Goal: Task Accomplishment & Management: Manage account settings

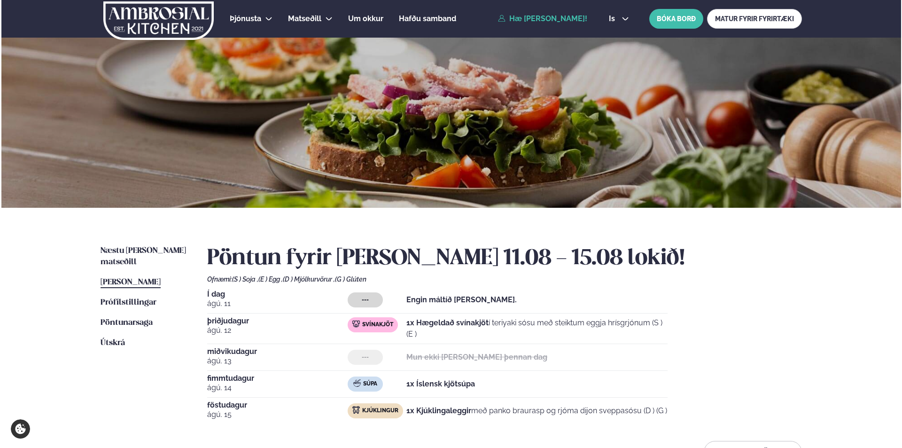
scroll to position [188, 0]
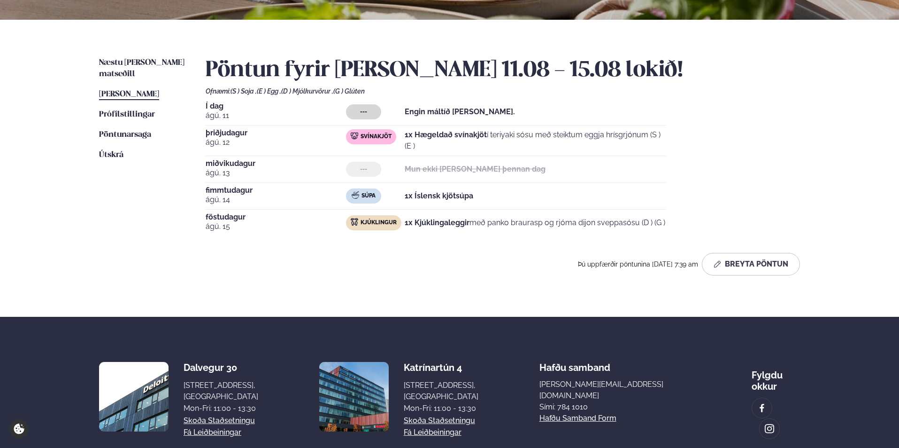
click at [130, 90] on span "[PERSON_NAME]" at bounding box center [129, 94] width 60 height 8
click at [755, 262] on button "Breyta Pöntun" at bounding box center [751, 264] width 98 height 23
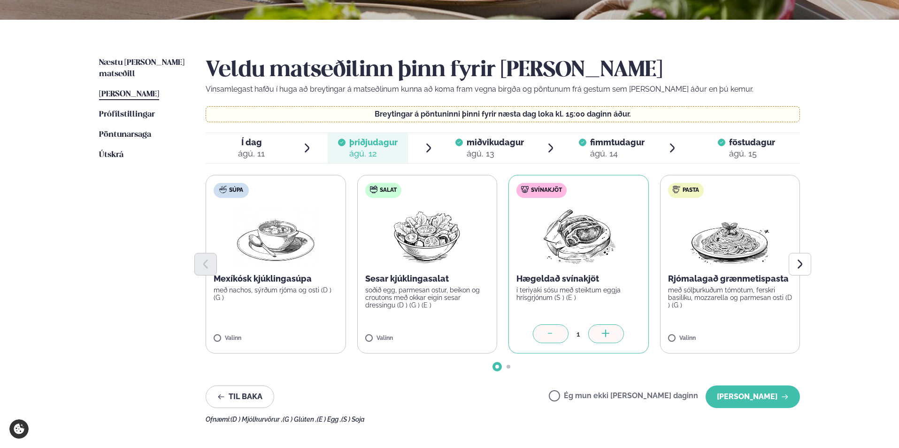
click at [735, 143] on span "föstudagur" at bounding box center [752, 142] width 46 height 10
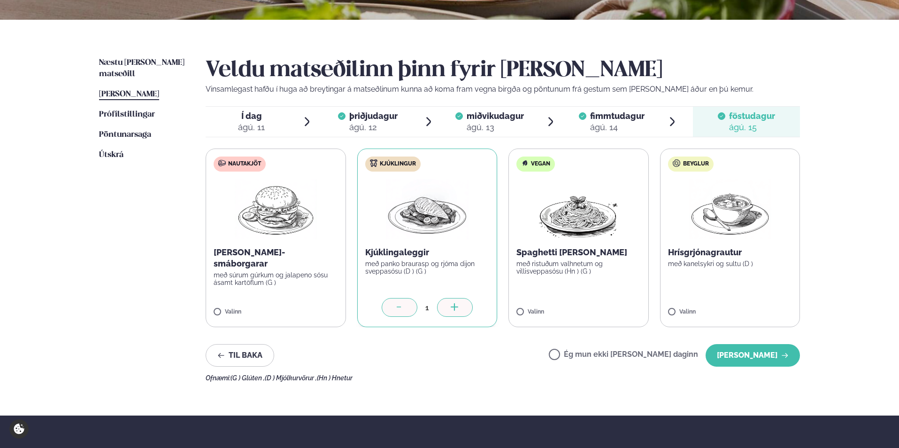
click at [586, 355] on label "Ég mun ekki [PERSON_NAME] daginn" at bounding box center [623, 355] width 149 height 10
click at [748, 351] on button "[PERSON_NAME]" at bounding box center [753, 355] width 94 height 23
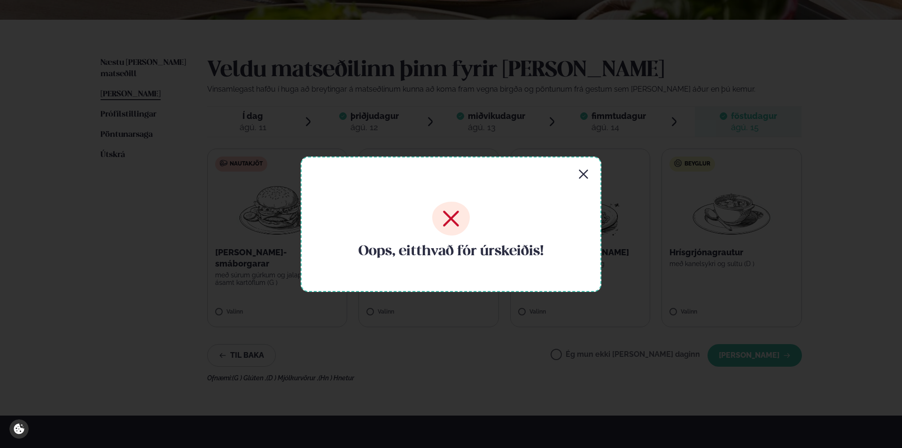
click at [581, 174] on icon "button" at bounding box center [583, 174] width 11 height 11
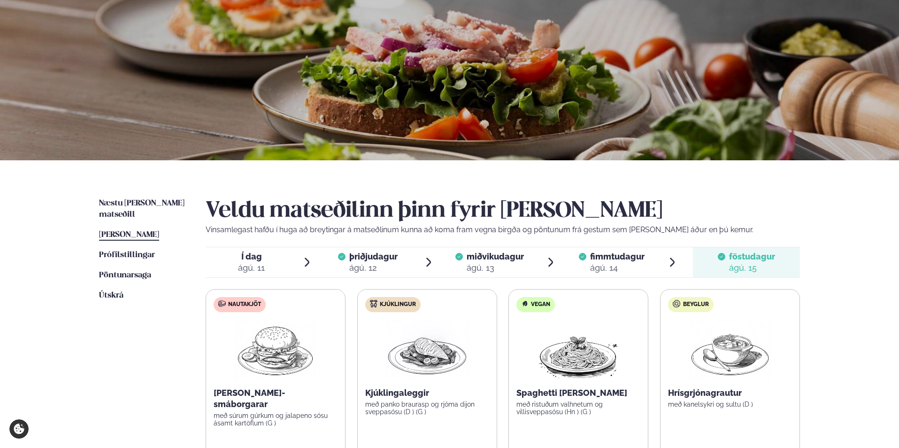
scroll to position [0, 0]
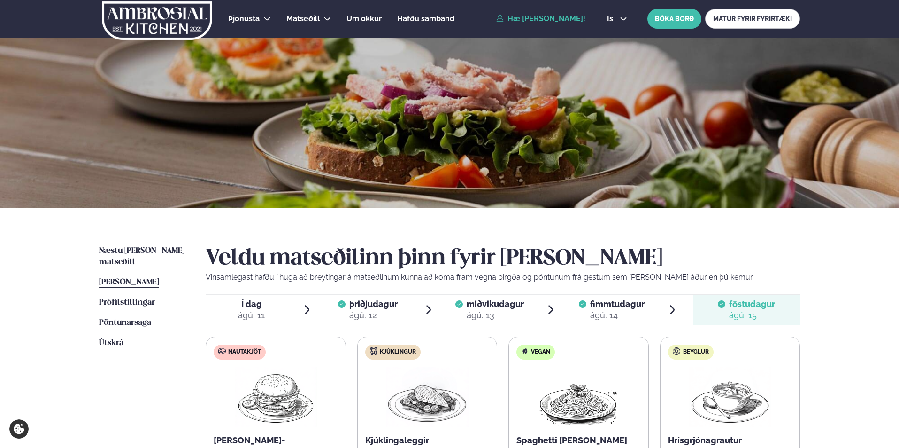
click at [146, 240] on div "Næstu [PERSON_NAME] matseðill Næsta vika [PERSON_NAME] matseðill [PERSON_NAME] …" at bounding box center [449, 405] width 757 height 395
click at [146, 248] on span "Næstu [PERSON_NAME] matseðill" at bounding box center [141, 256] width 85 height 19
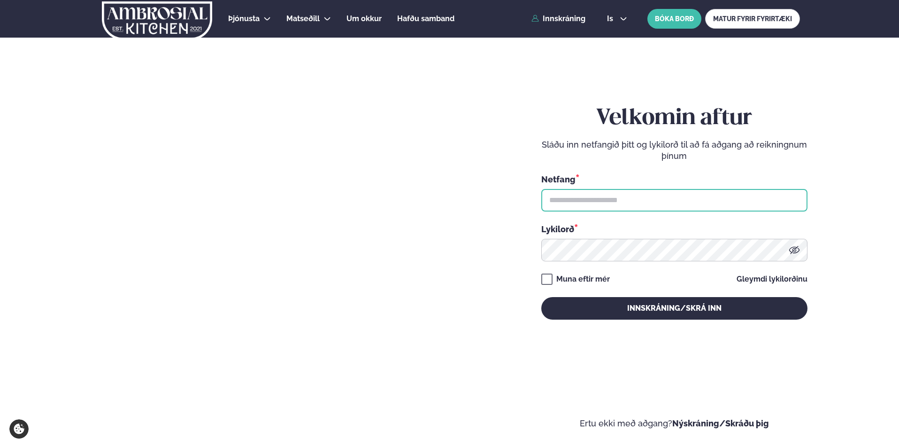
type input "**********"
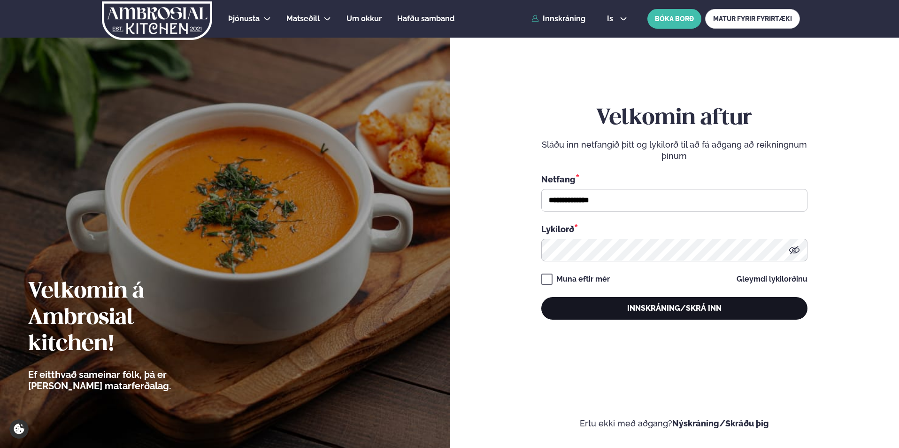
click at [631, 305] on button "Innskráning/Skrá inn" at bounding box center [674, 308] width 266 height 23
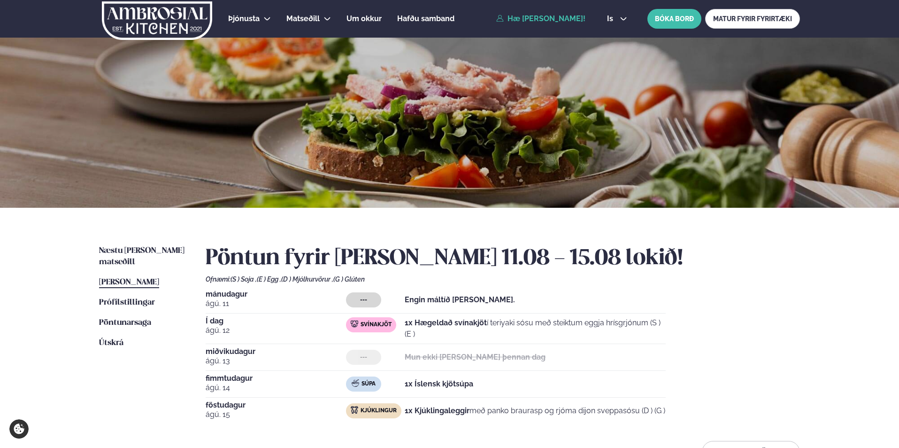
scroll to position [94, 0]
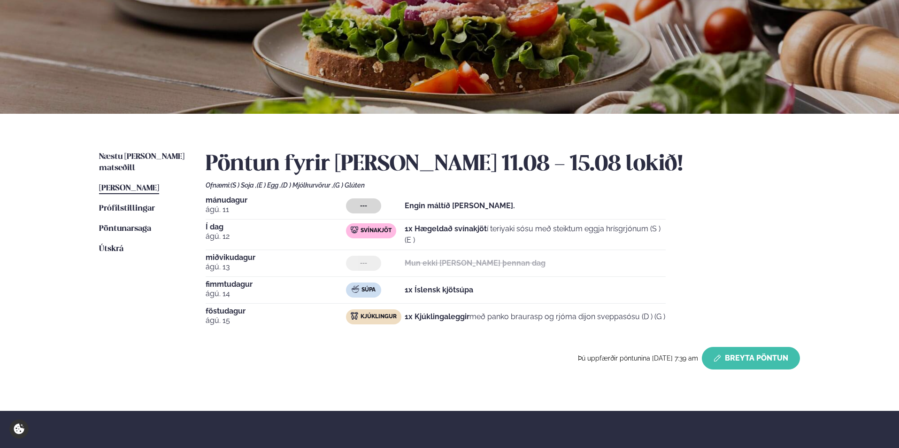
click at [750, 356] on button "Breyta Pöntun" at bounding box center [751, 358] width 98 height 23
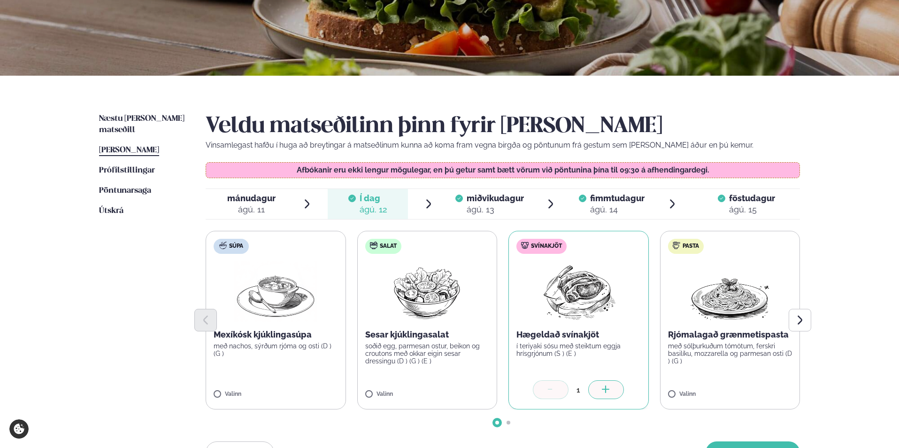
scroll to position [282, 0]
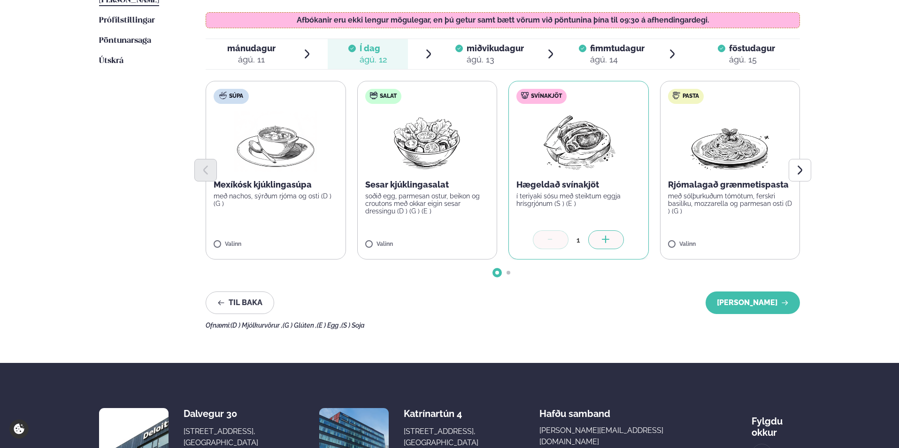
click at [737, 49] on span "föstudagur" at bounding box center [752, 48] width 46 height 10
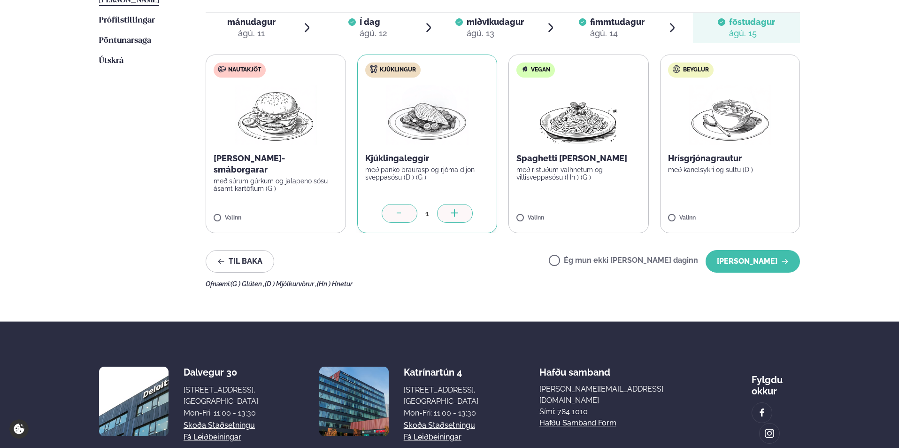
click at [397, 213] on icon at bounding box center [399, 213] width 9 height 9
click at [587, 261] on label "Ég mun ekki [PERSON_NAME] daginn" at bounding box center [623, 261] width 149 height 10
click at [747, 255] on button "[PERSON_NAME]" at bounding box center [753, 261] width 94 height 23
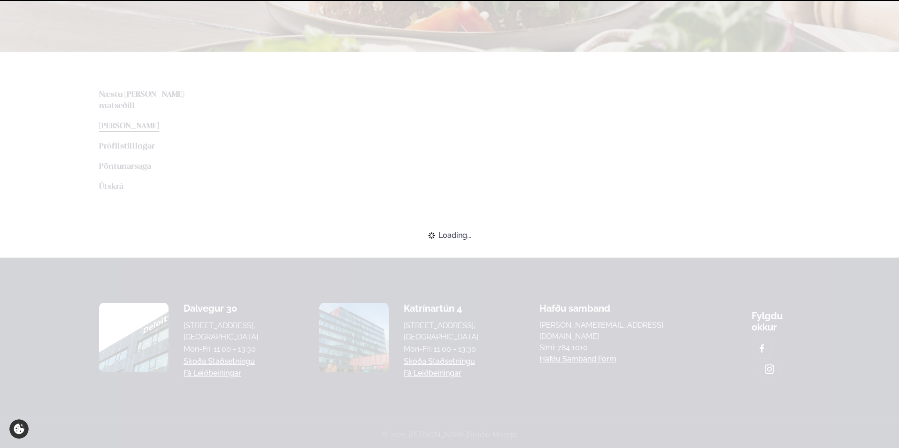
scroll to position [247, 0]
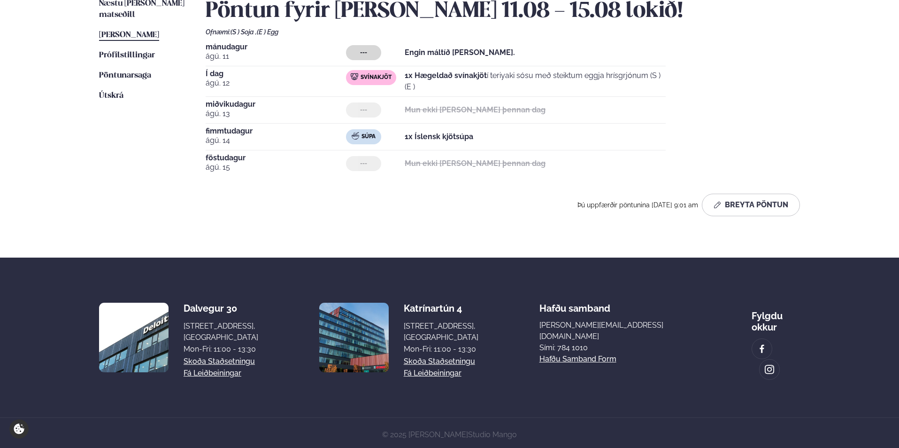
click at [463, 196] on div "Þú uppfærðir pöntunina [DATE] 9:01 am Breyta Pöntun" at bounding box center [503, 204] width 595 height 23
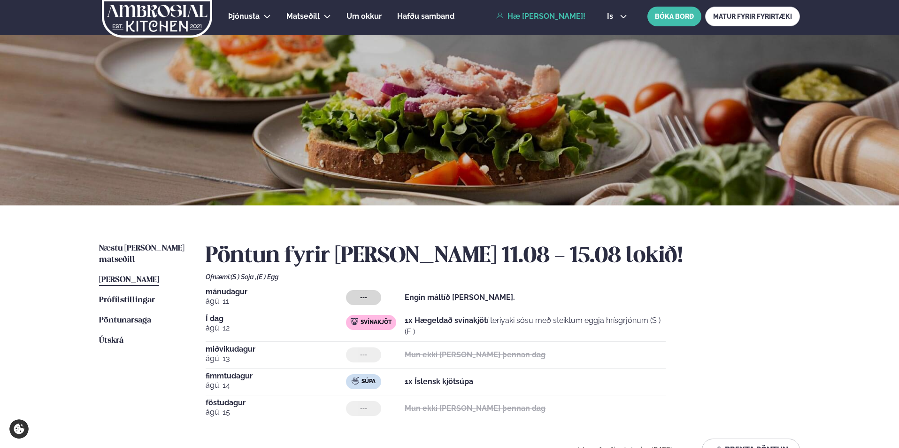
scroll to position [0, 0]
